Goal: Check status: Check status

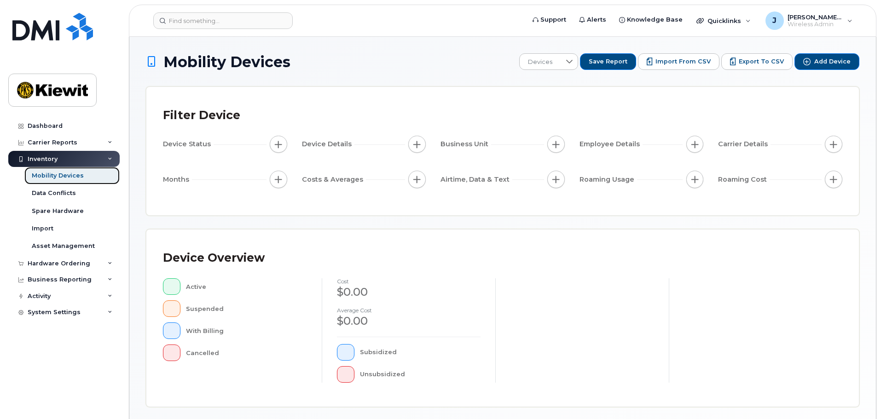
drag, startPoint x: 63, startPoint y: 173, endPoint x: 73, endPoint y: 174, distance: 10.6
click at [63, 173] on div "Mobility Devices" at bounding box center [58, 176] width 52 height 8
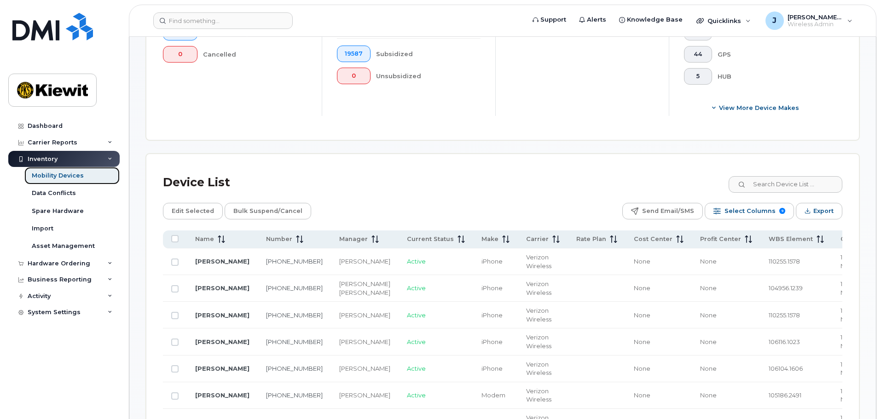
scroll to position [352, 0]
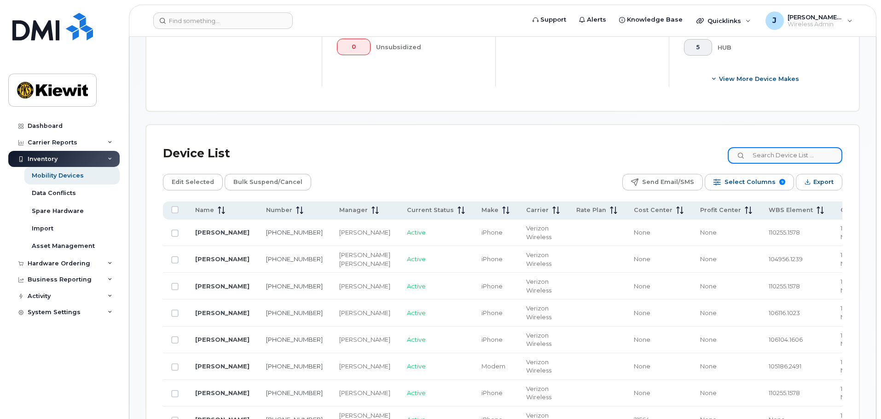
click at [769, 147] on input at bounding box center [784, 155] width 115 height 17
type input "105441"
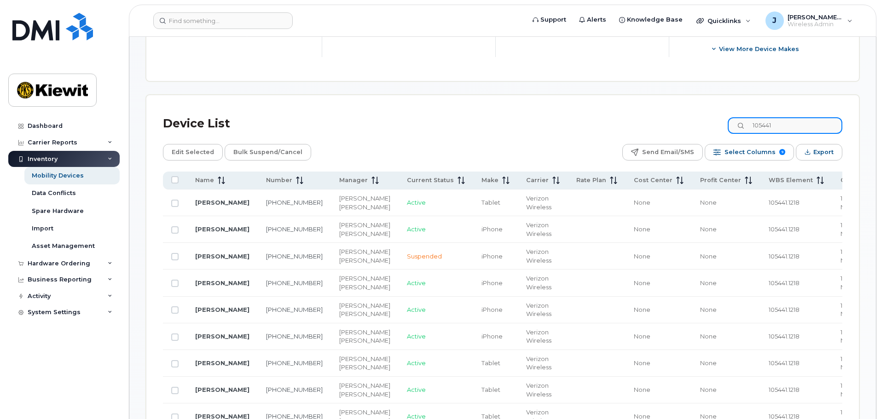
scroll to position [398, 0]
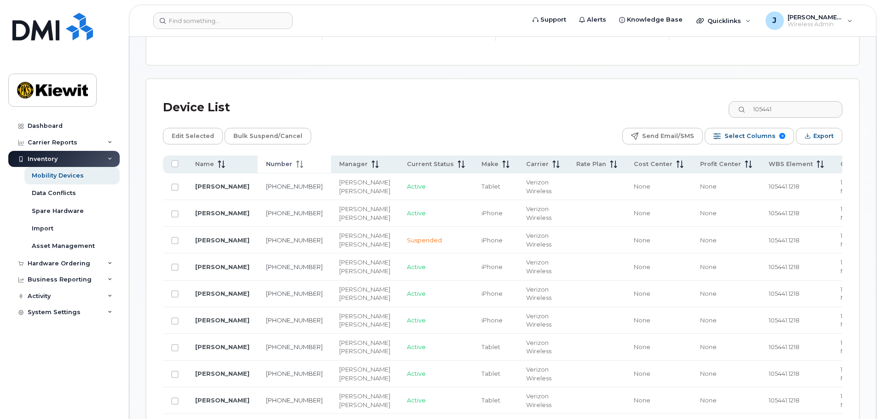
click at [281, 161] on th "Number" at bounding box center [294, 165] width 73 height 18
click at [292, 160] on span at bounding box center [297, 164] width 11 height 8
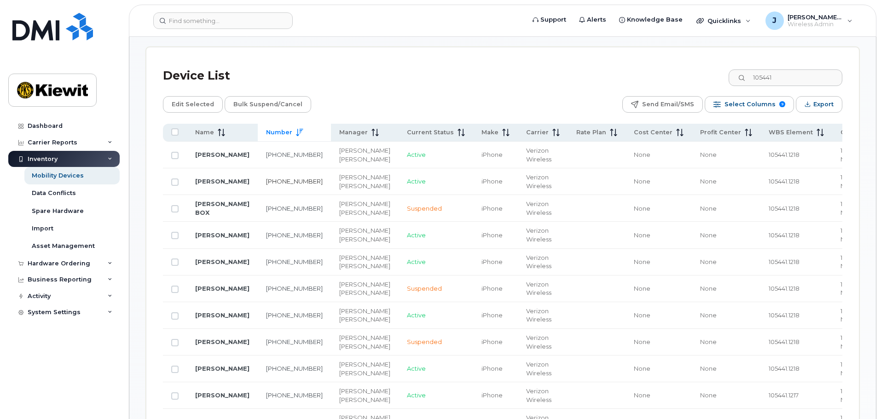
scroll to position [444, 0]
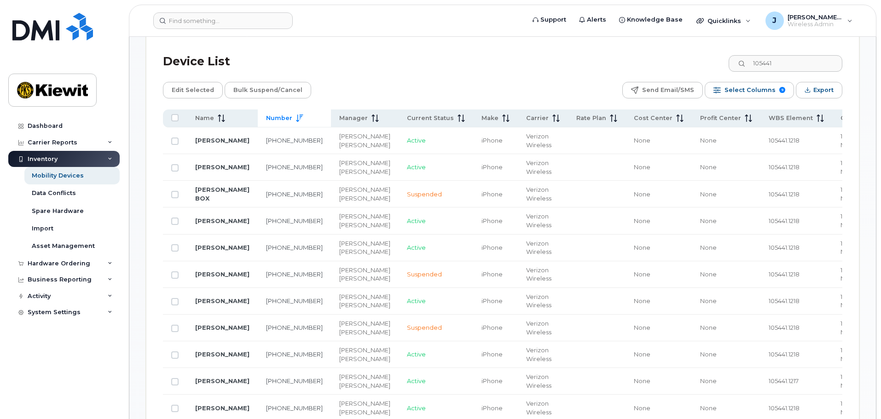
click at [277, 115] on th "Number" at bounding box center [294, 119] width 73 height 18
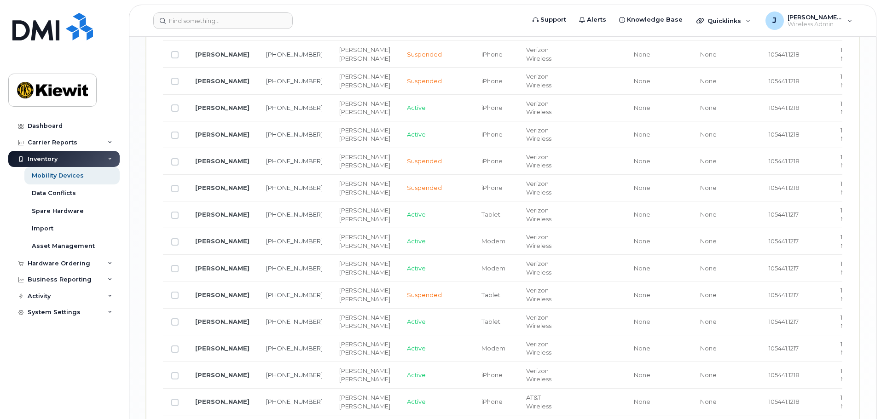
scroll to position [1226, 0]
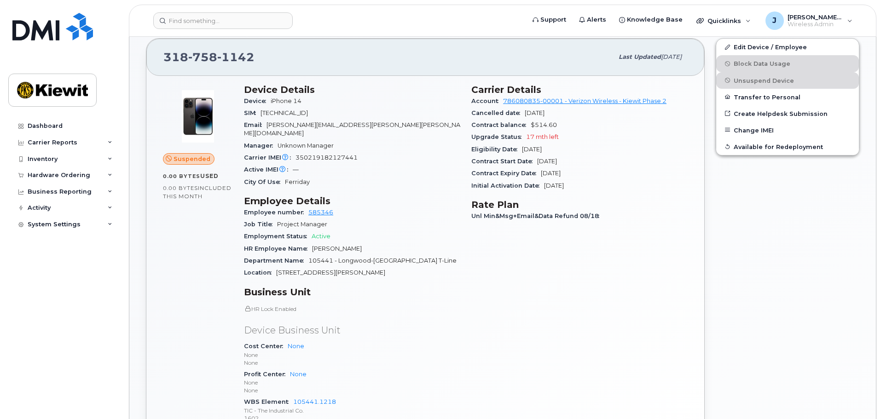
scroll to position [230, 0]
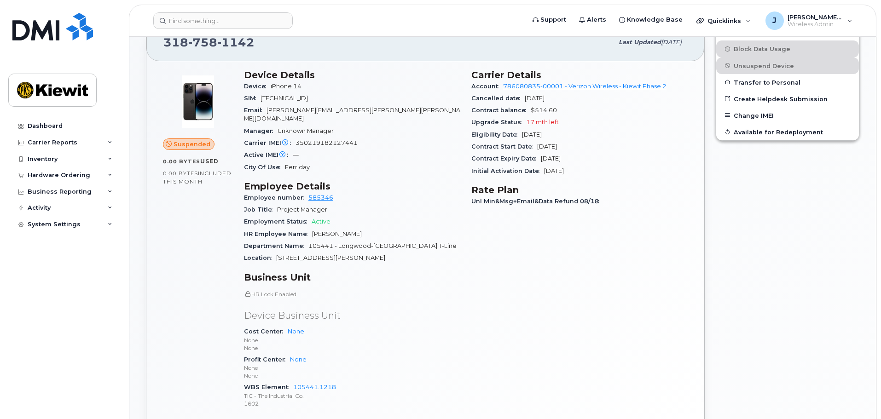
click at [657, 299] on div "Carrier Details Account 786080835-00001 - Verizon Wireless - [PERSON_NAME] Phas…" at bounding box center [579, 243] width 227 height 358
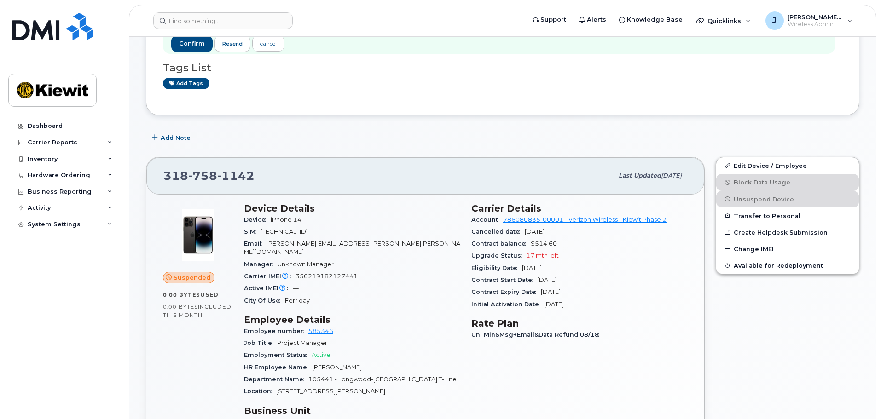
scroll to position [92, 0]
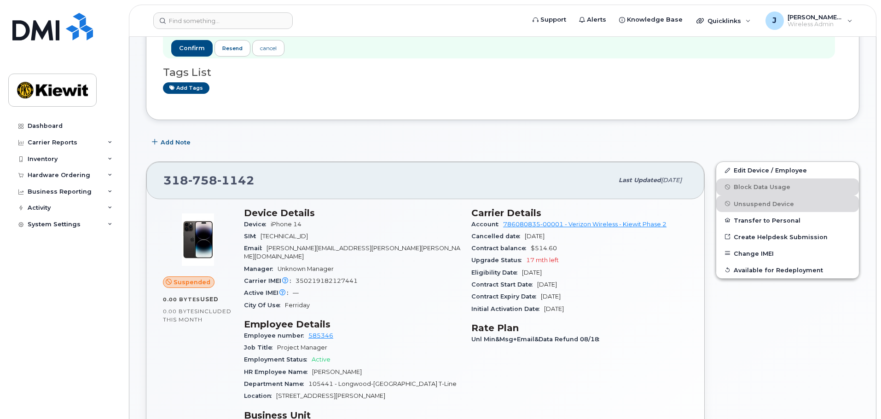
click at [394, 354] on div "Employment Status Active" at bounding box center [352, 360] width 216 height 12
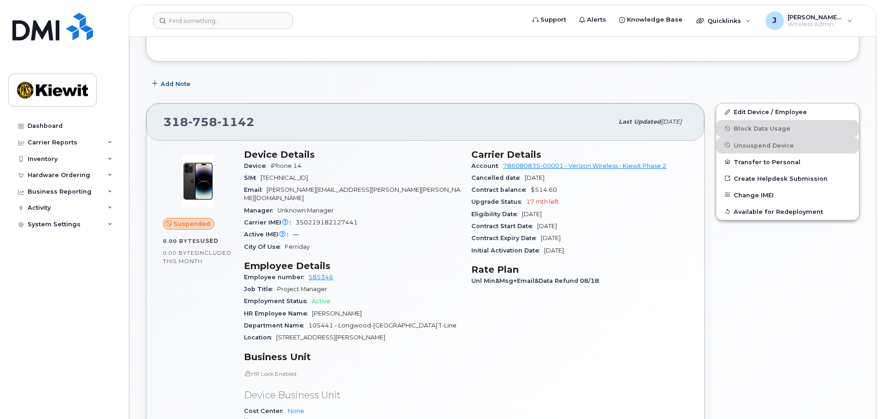
scroll to position [230, 0]
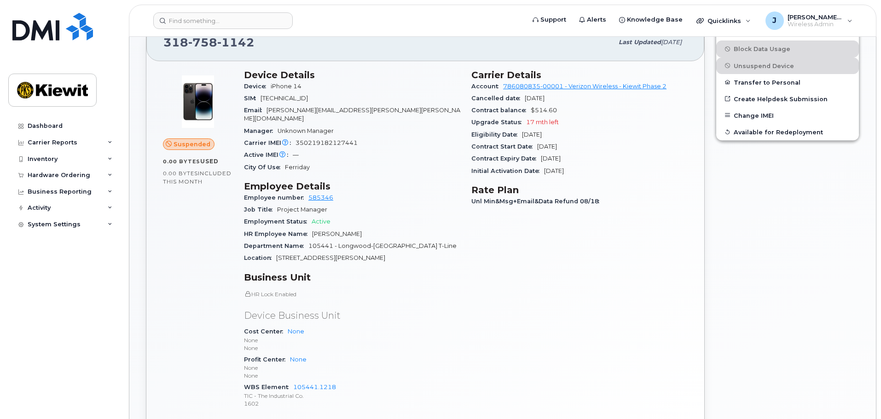
click at [492, 318] on div "Carrier Details Account 786080835-00001 - Verizon Wireless - [PERSON_NAME] Phas…" at bounding box center [579, 243] width 227 height 358
click at [782, 238] on div "Edit Device / Employee Block Data Usage Unsuspend Device Transfer to Personal C…" at bounding box center [787, 241] width 155 height 446
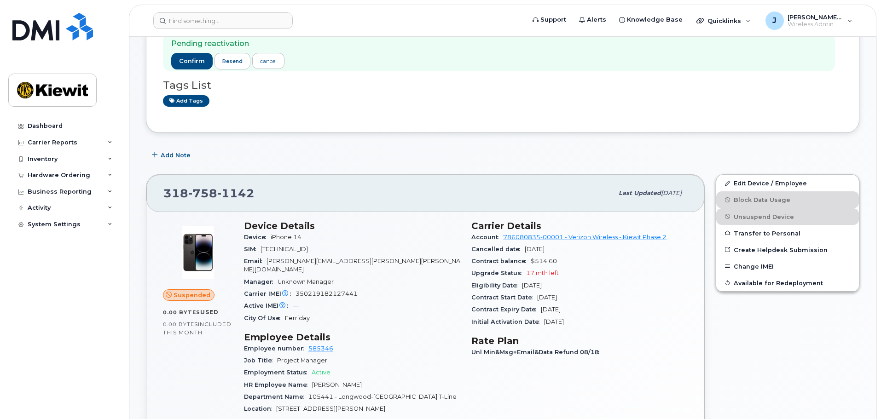
scroll to position [0, 0]
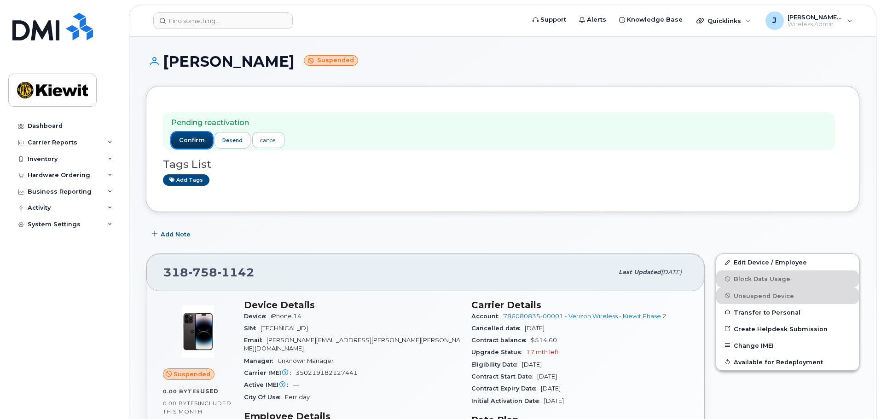
click at [186, 145] on button "confirm" at bounding box center [191, 140] width 41 height 17
